Goal: Transaction & Acquisition: Purchase product/service

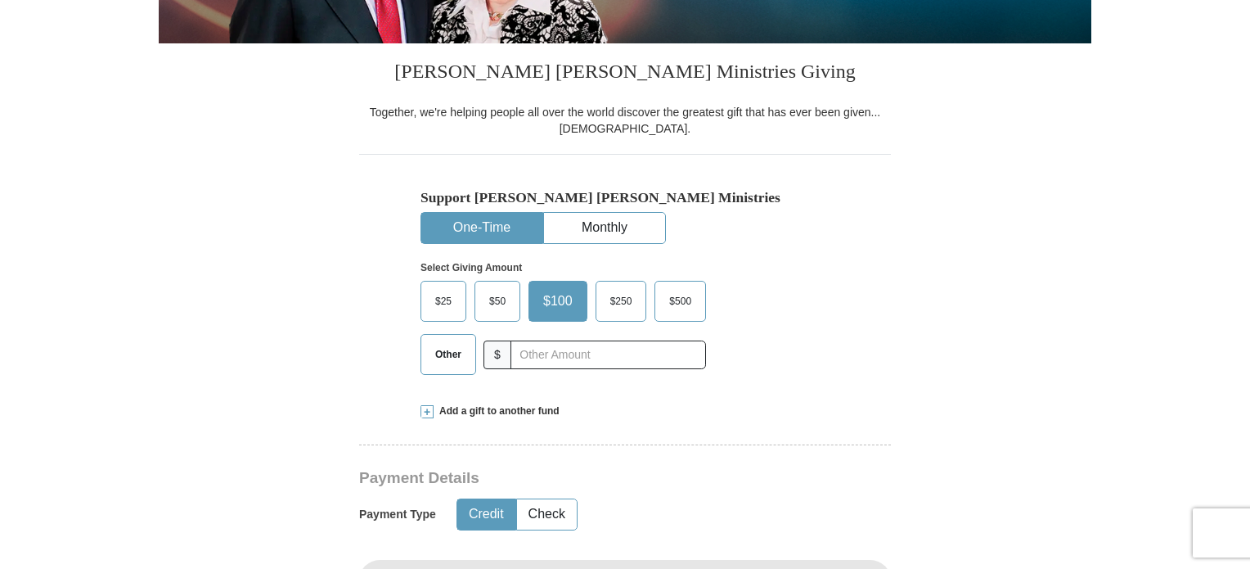
scroll to position [373, 0]
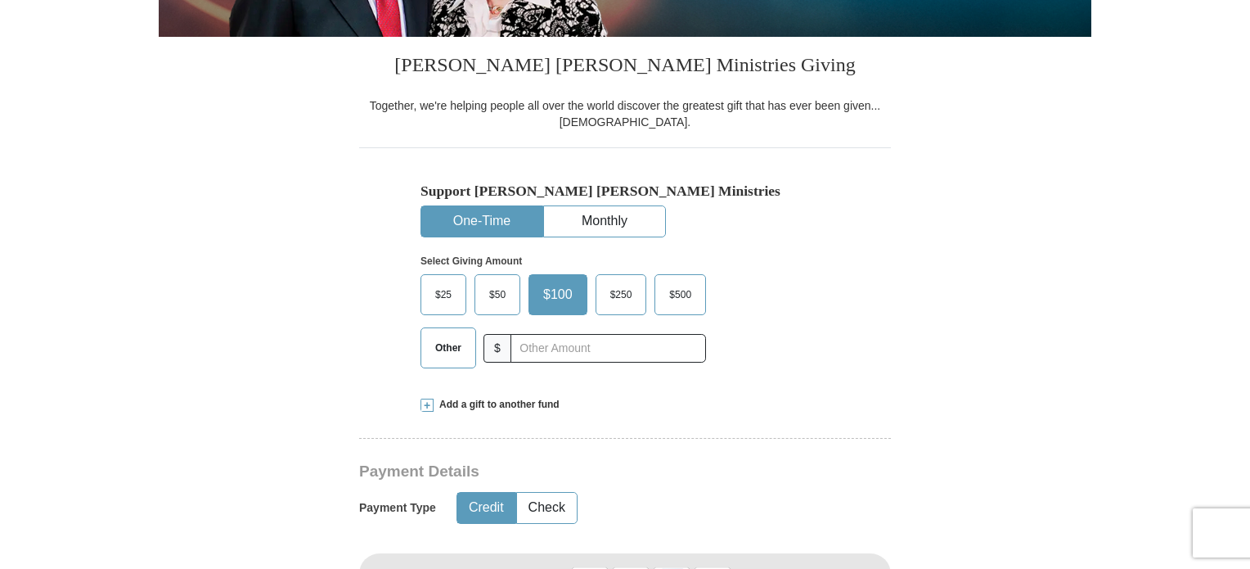
click at [430, 344] on span "Other" at bounding box center [448, 347] width 43 height 25
click at [0, 0] on input "Other" at bounding box center [0, 0] width 0 height 0
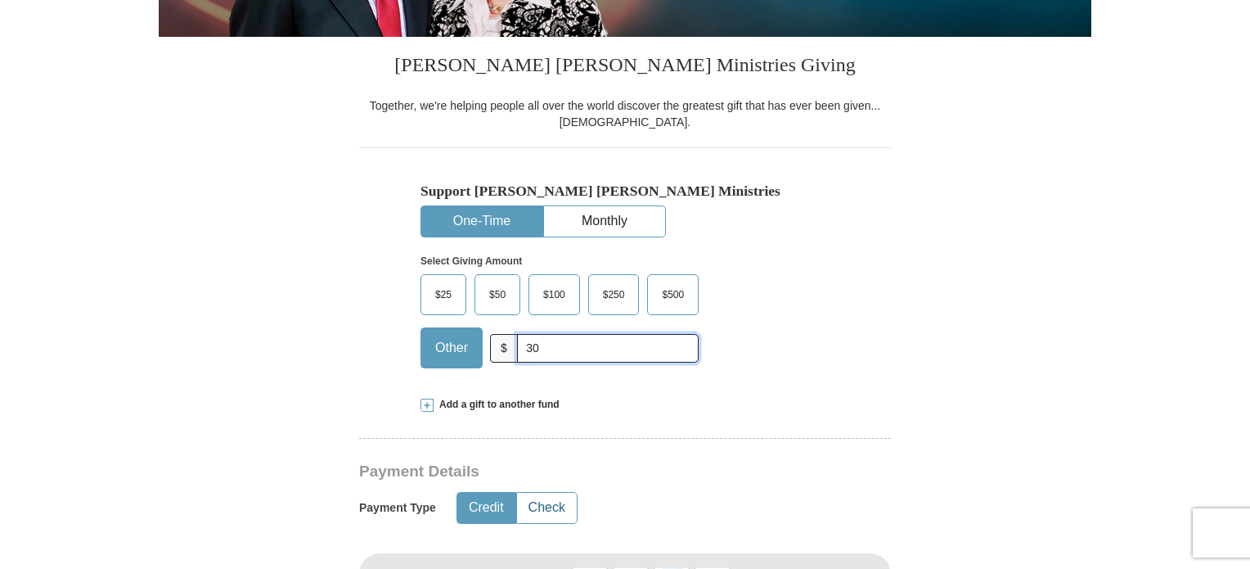
type input "30"
click at [538, 507] on button "Check" at bounding box center [547, 508] width 60 height 30
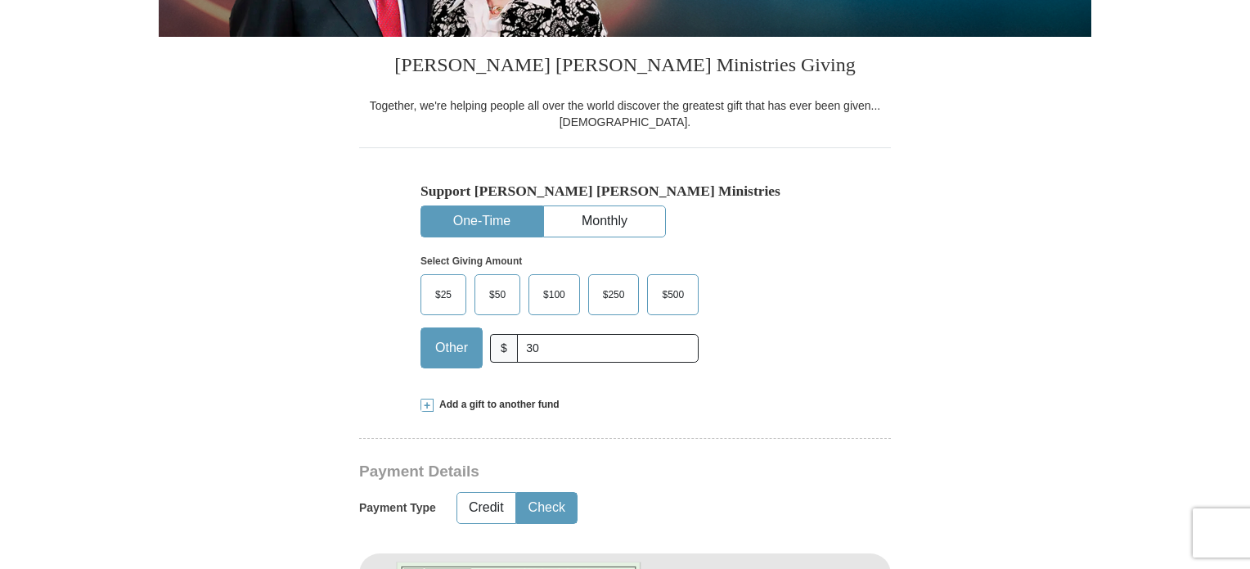
type button "Check"
type button "Credit"
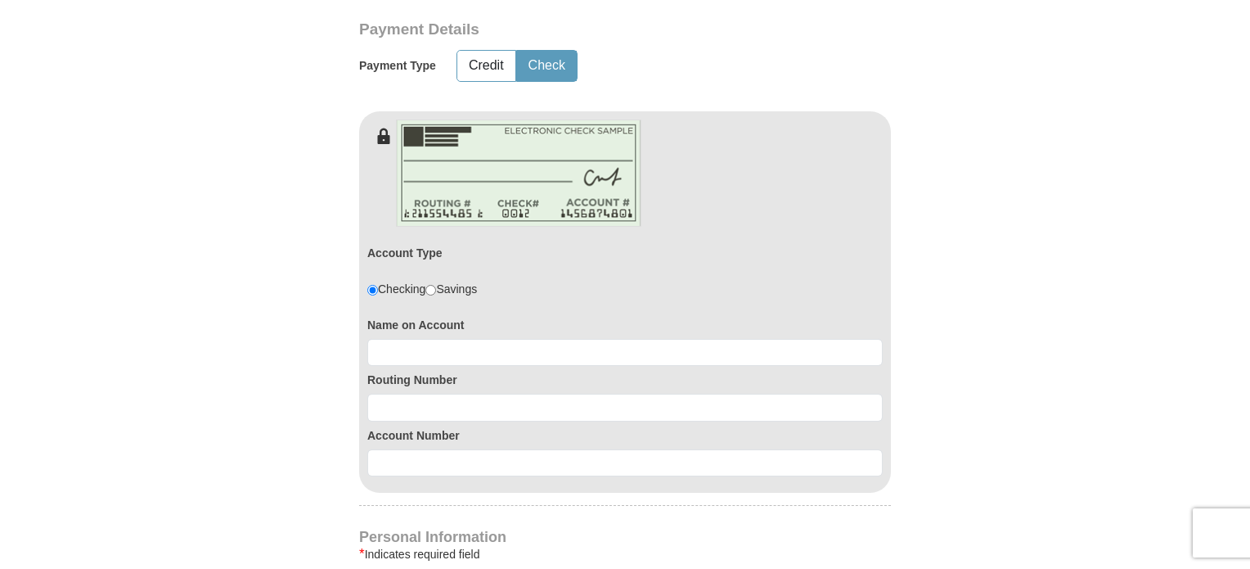
scroll to position [942, 0]
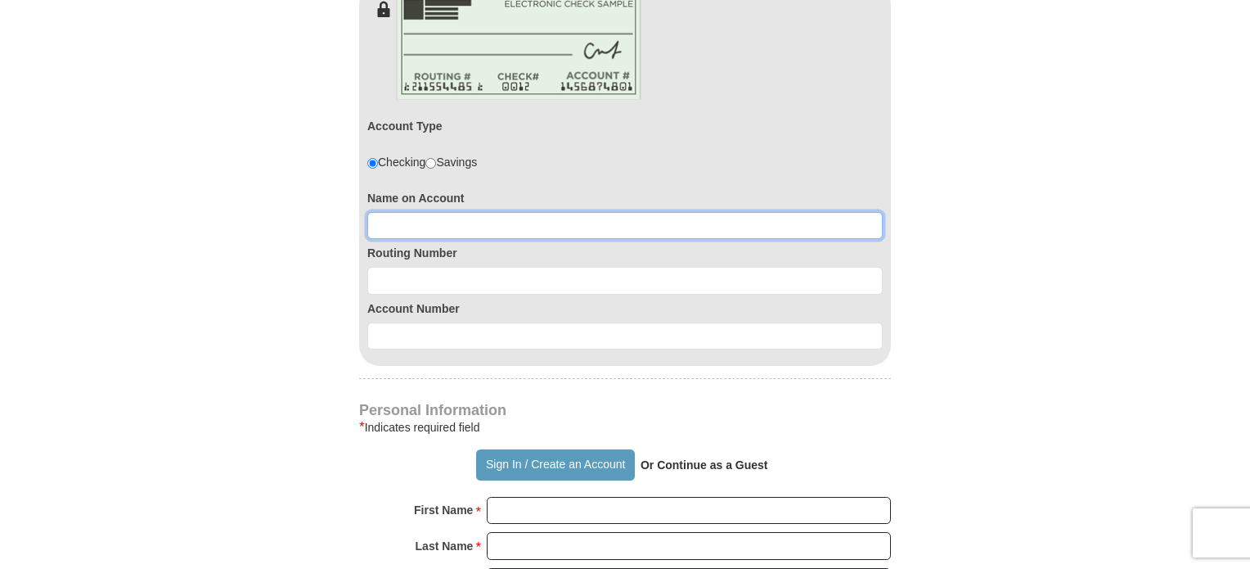
click at [385, 225] on input at bounding box center [625, 226] width 516 height 28
type input "[PERSON_NAME]"
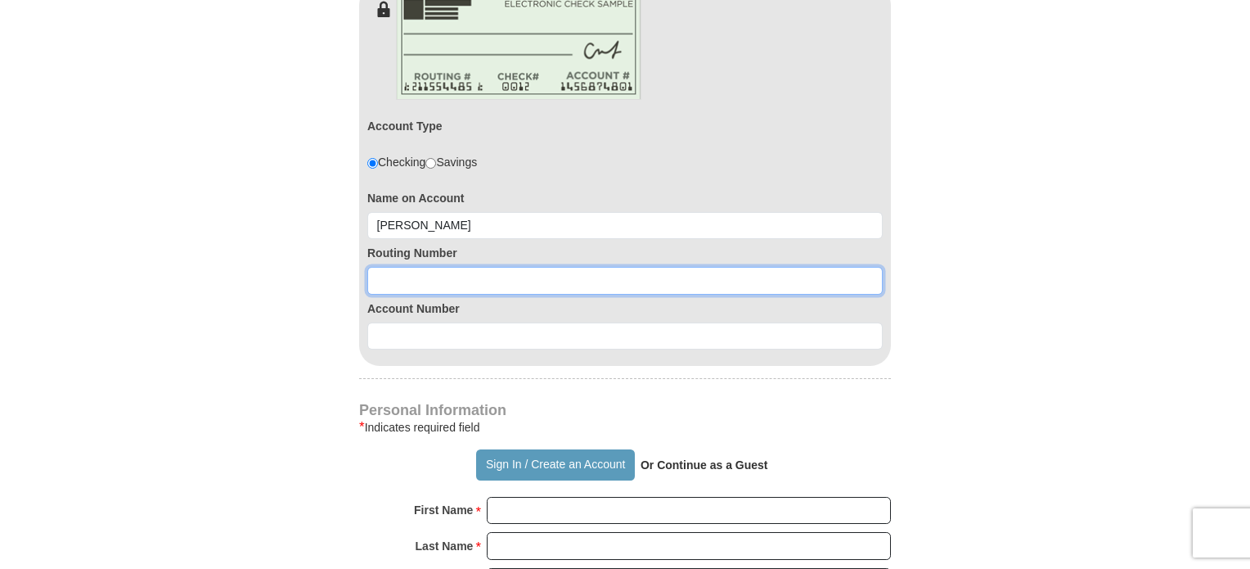
click at [375, 278] on input at bounding box center [625, 281] width 516 height 28
type input "107001481"
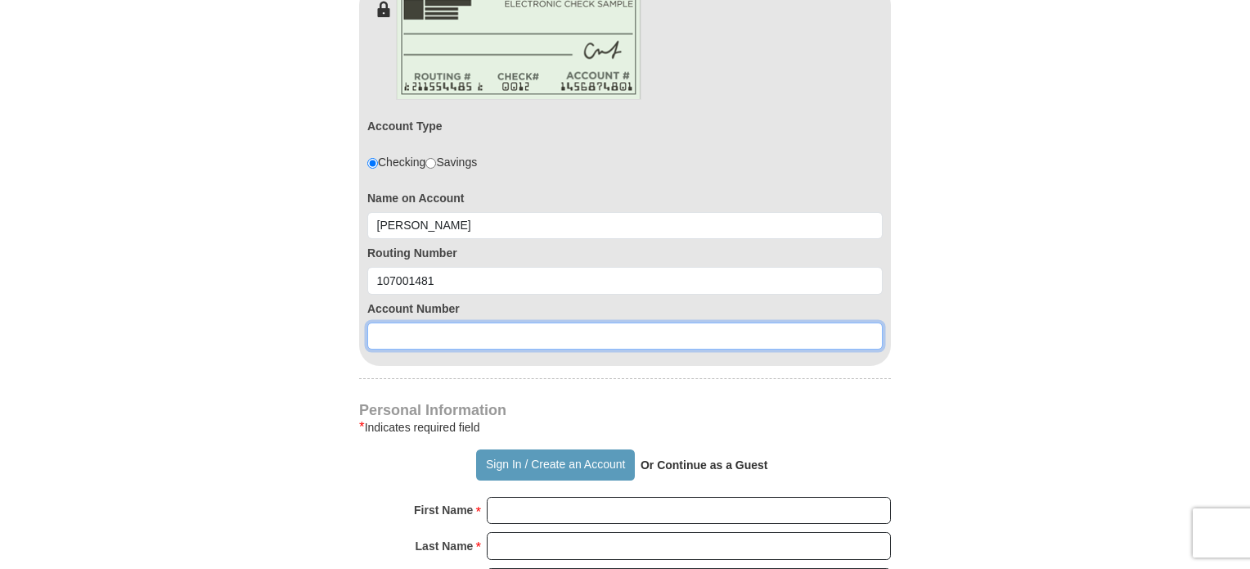
click at [385, 325] on input at bounding box center [625, 336] width 516 height 28
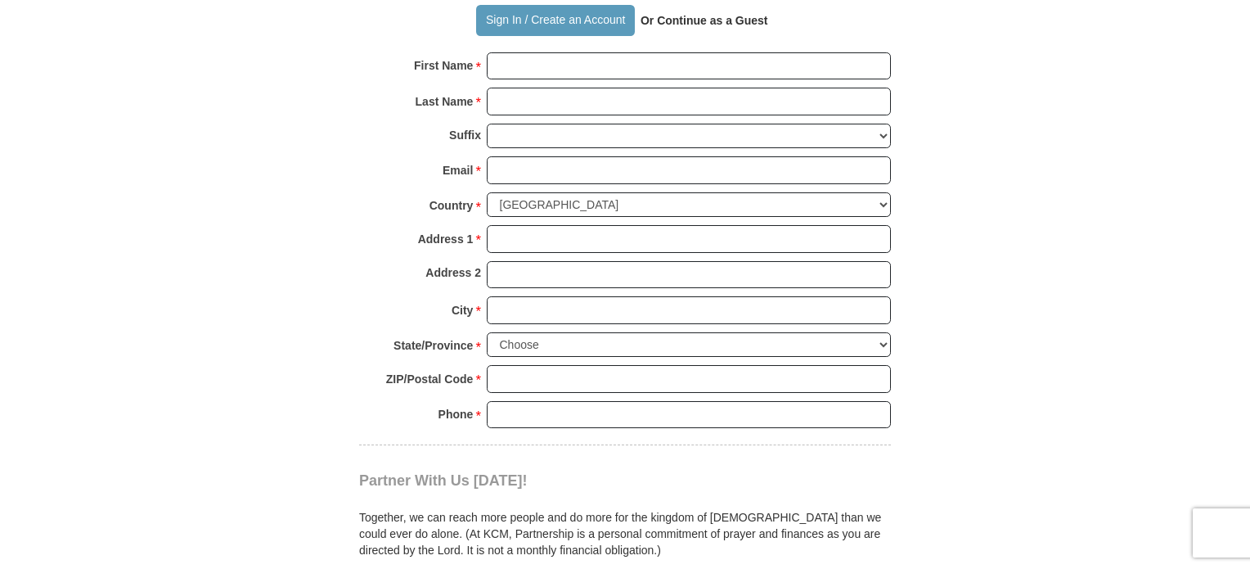
scroll to position [1398, 0]
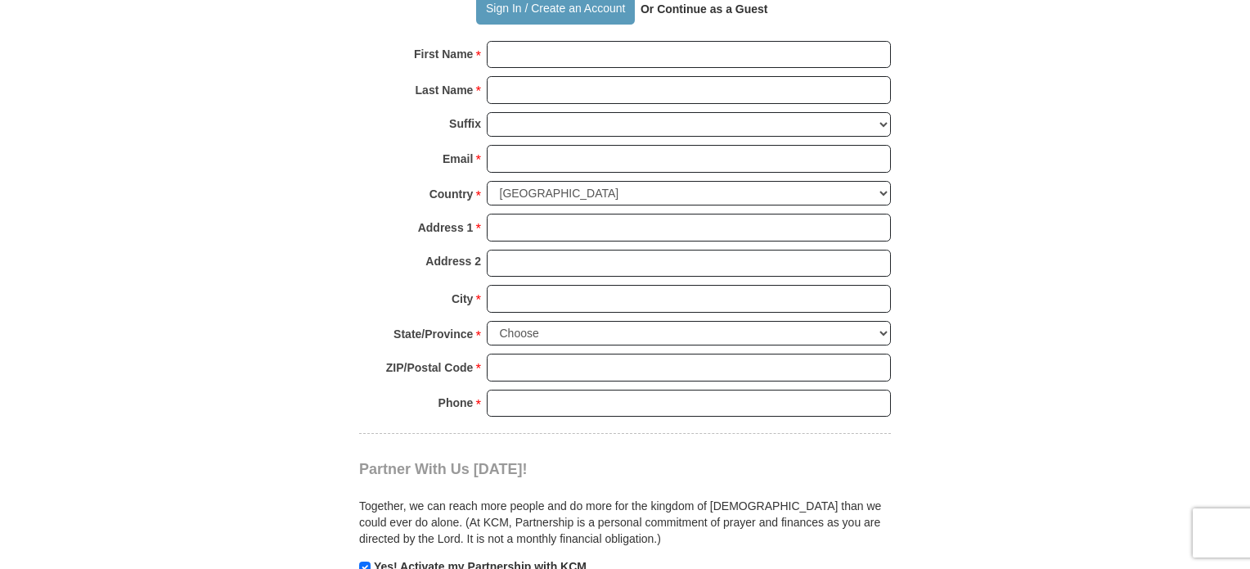
type input "540193"
click at [513, 48] on input "First Name *" at bounding box center [689, 55] width 404 height 28
type input "[PERSON_NAME]"
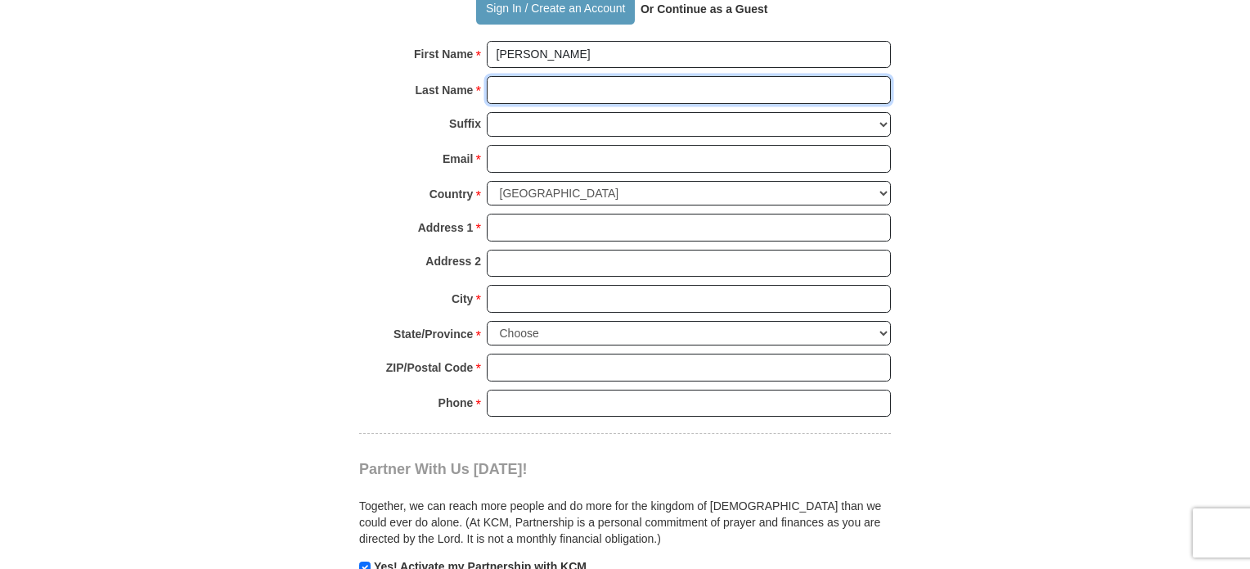
type input "[PERSON_NAME]"
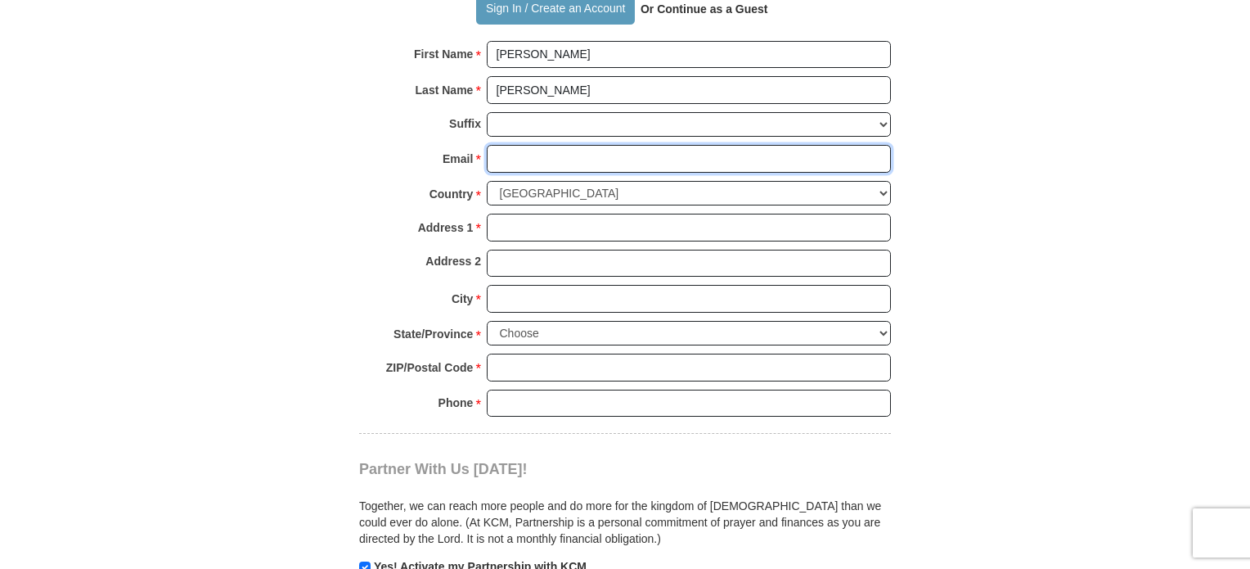
type input "[PERSON_NAME][EMAIL_ADDRESS][PERSON_NAME][DOMAIN_NAME]"
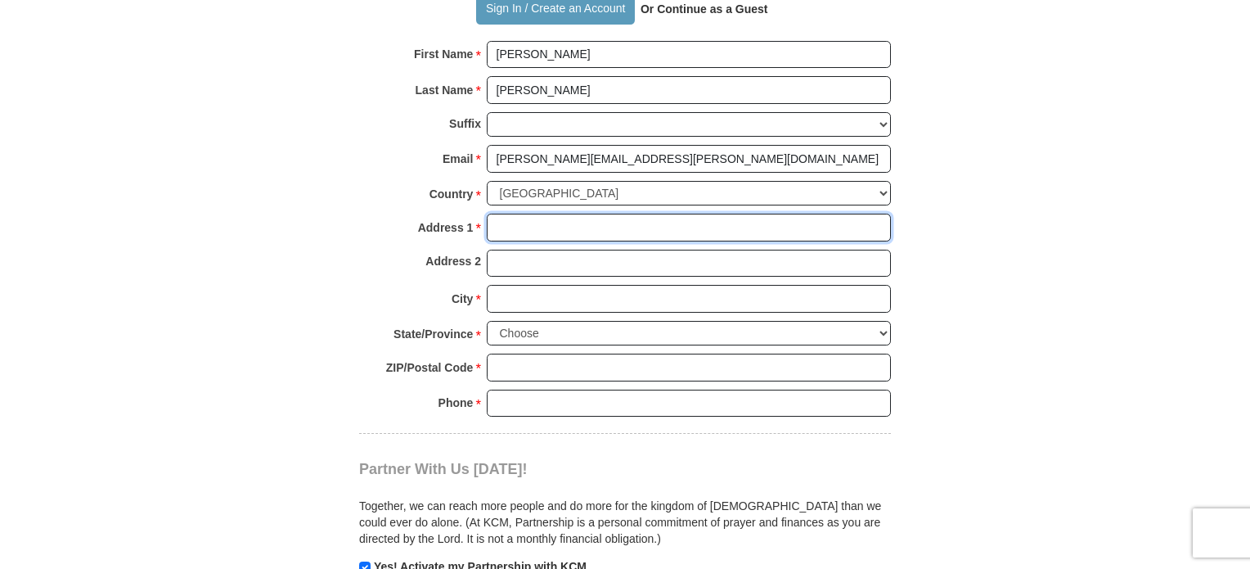
type input "2011 Dry Creek"
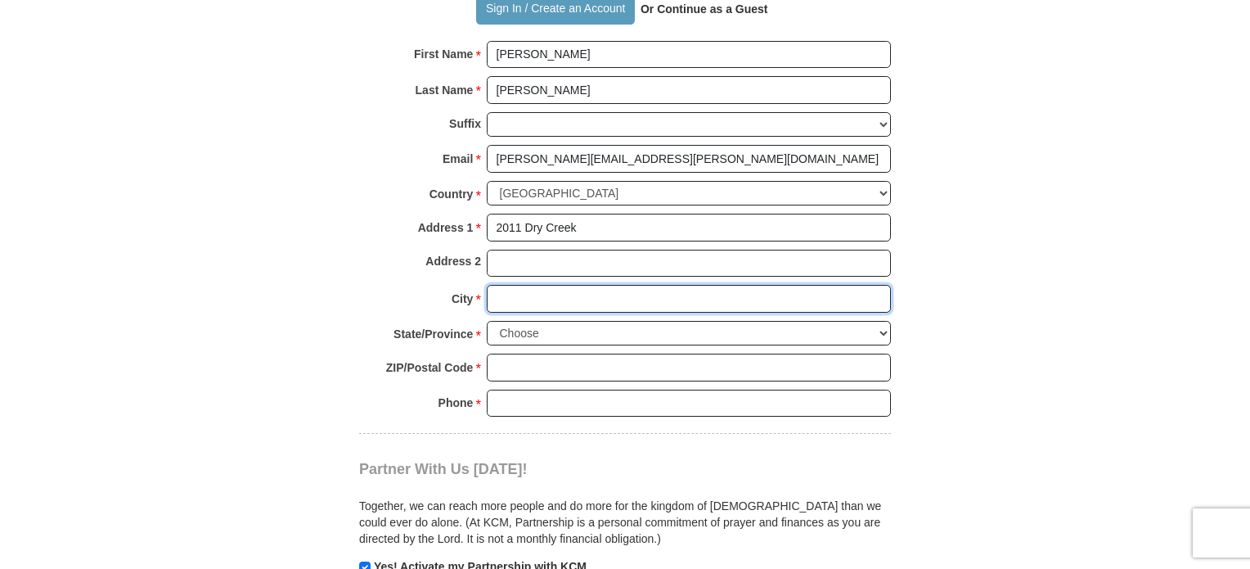
type input "[GEOGRAPHIC_DATA]"
select select "WA"
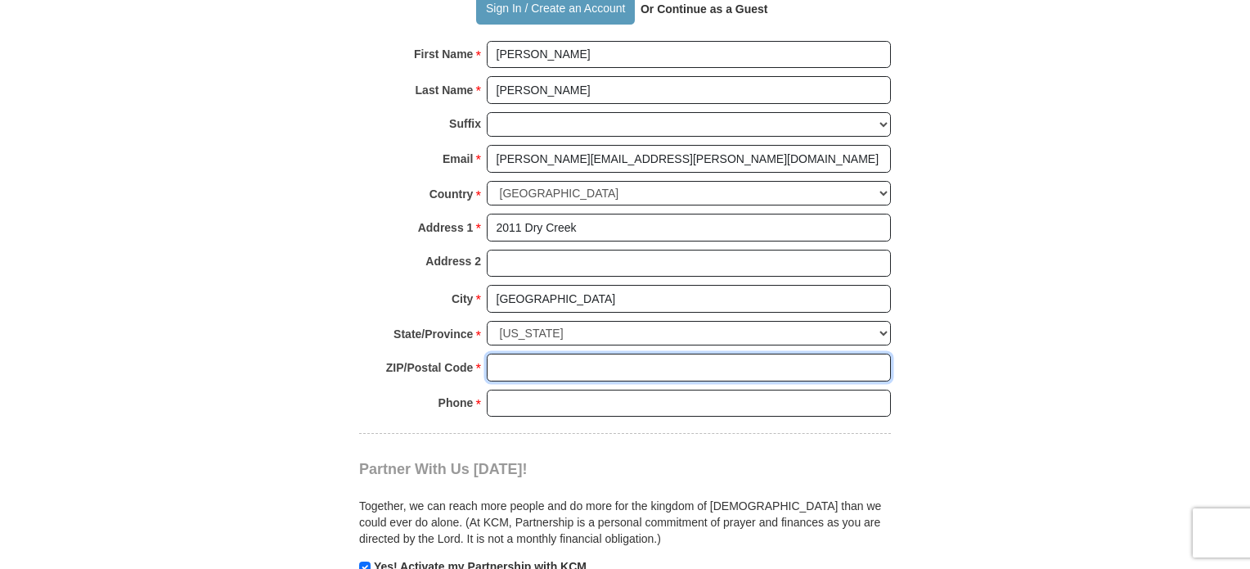
type input "98926"
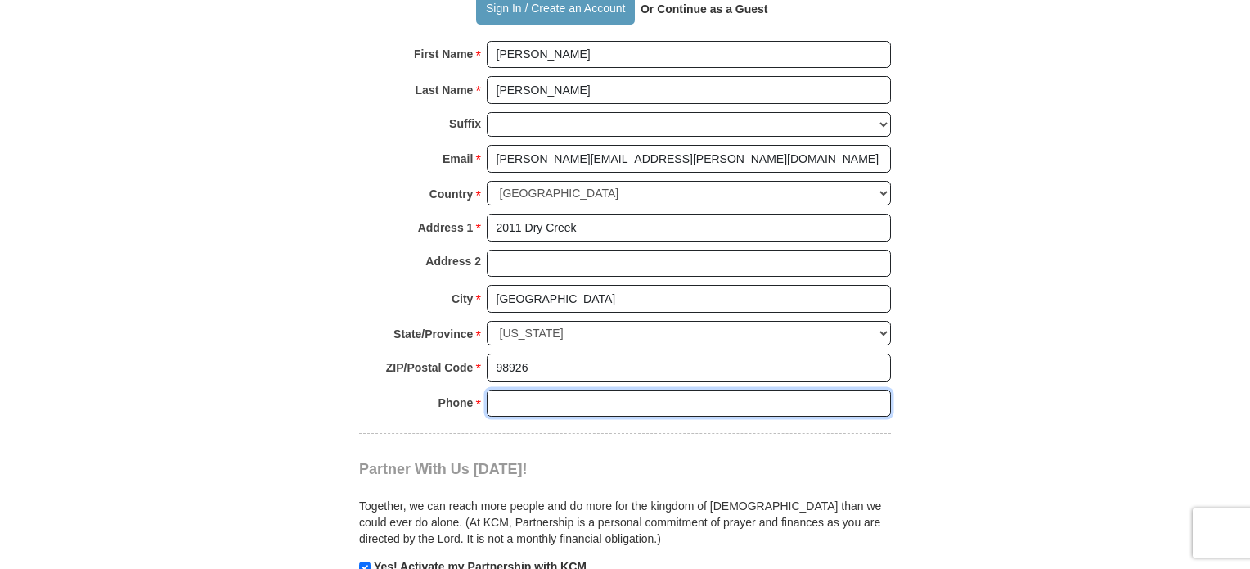
type input "5099257648"
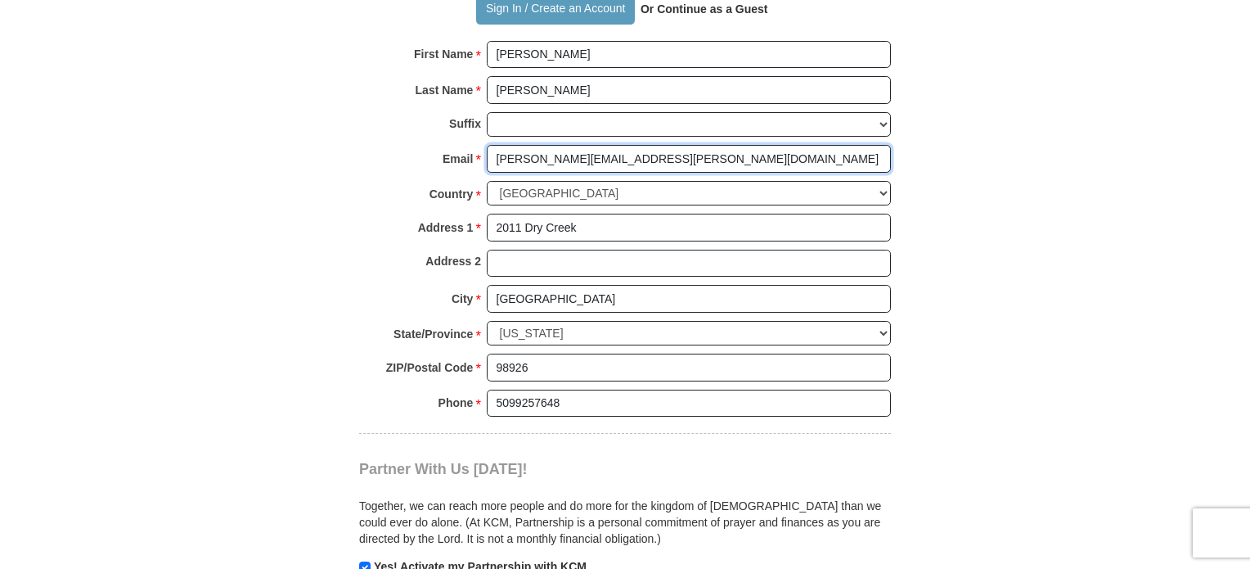
click at [628, 161] on input "[PERSON_NAME][EMAIL_ADDRESS][PERSON_NAME][DOMAIN_NAME]" at bounding box center [689, 159] width 404 height 28
type input "[EMAIL_ADDRESS][DOMAIN_NAME]"
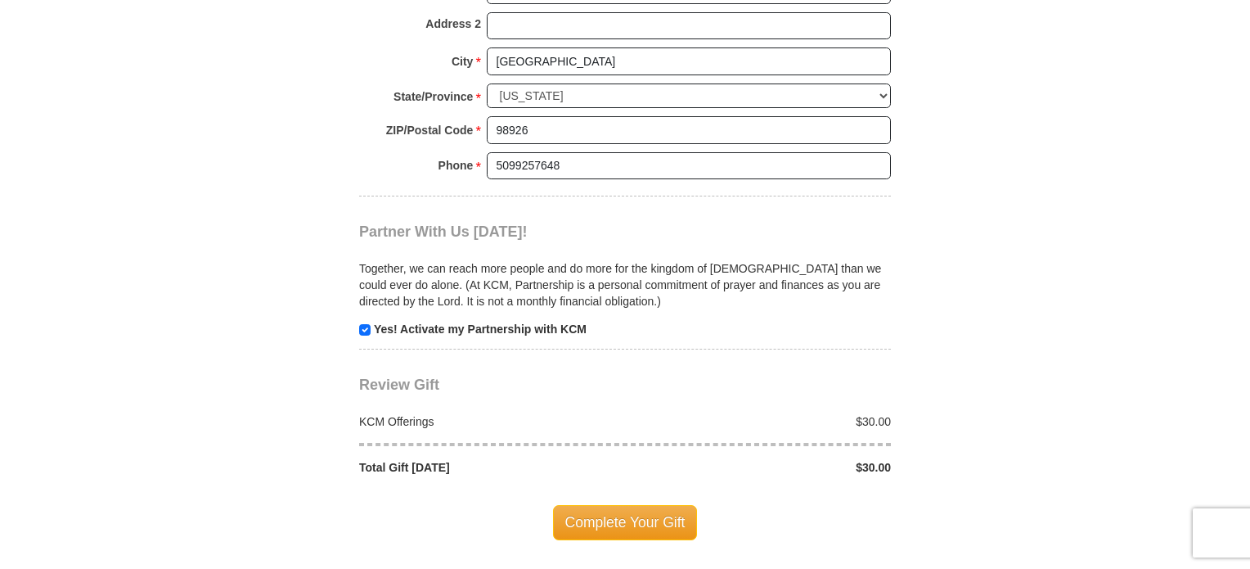
scroll to position [1654, 0]
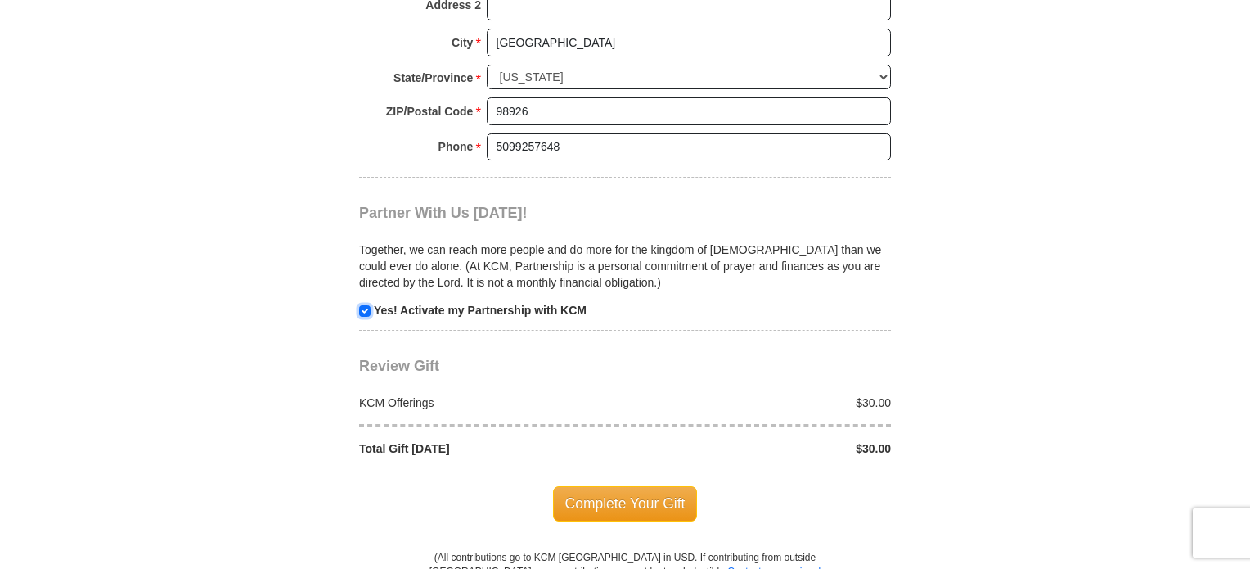
click at [364, 305] on input "checkbox" at bounding box center [364, 310] width 11 height 11
checkbox input "false"
click at [578, 497] on span "Complete Your Gift" at bounding box center [625, 503] width 145 height 34
